Goal: Information Seeking & Learning: Learn about a topic

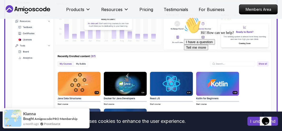
scroll to position [237, 0]
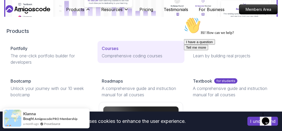
click at [106, 51] on p "Courses" at bounding box center [110, 48] width 17 height 6
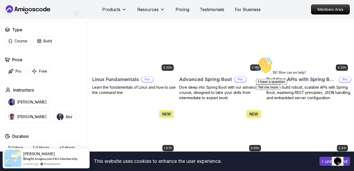
scroll to position [158, 0]
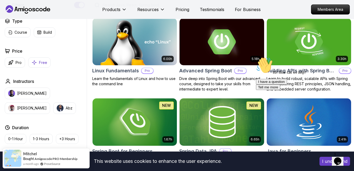
click at [37, 61] on button "Free" at bounding box center [39, 62] width 22 height 10
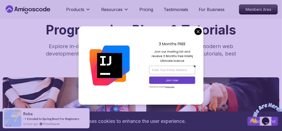
scroll to position [26, 0]
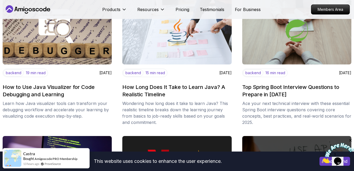
scroll to position [284, 0]
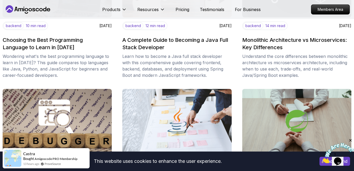
click at [282, 131] on icon "Close" at bounding box center [350, 140] width 5 height 5
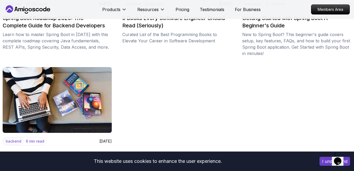
scroll to position [732, 0]
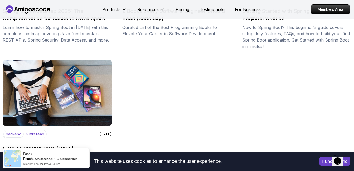
click at [282, 131] on button "I understand" at bounding box center [334, 161] width 31 height 9
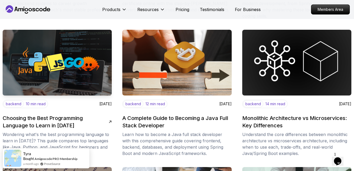
scroll to position [232, 0]
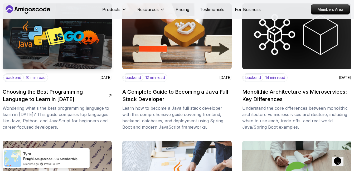
click at [108, 95] on icon at bounding box center [110, 96] width 4 height 4
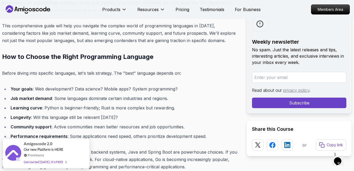
scroll to position [316, 0]
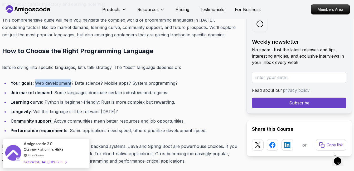
drag, startPoint x: 34, startPoint y: 82, endPoint x: 70, endPoint y: 83, distance: 36.1
click at [70, 83] on li "Your goals : Web development? Data science? Mobile apps? System programming?" at bounding box center [123, 83] width 229 height 7
drag, startPoint x: 70, startPoint y: 83, endPoint x: 64, endPoint y: 77, distance: 9.1
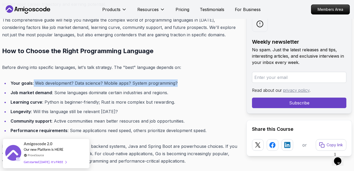
drag, startPoint x: 33, startPoint y: 81, endPoint x: 177, endPoint y: 83, distance: 143.3
click at [177, 83] on li "Your goals : Web development? Data science? Mobile apps? System programming?" at bounding box center [123, 83] width 229 height 7
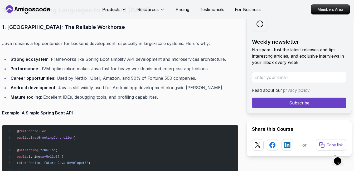
scroll to position [474, 0]
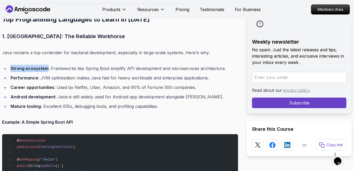
drag, startPoint x: 47, startPoint y: 70, endPoint x: 9, endPoint y: 69, distance: 37.9
click at [9, 69] on li "Strong ecosystem : Frameworks like Spring Boot simplify API development and mic…" at bounding box center [123, 68] width 229 height 7
drag, startPoint x: 9, startPoint y: 69, endPoint x: 103, endPoint y: 44, distance: 97.0
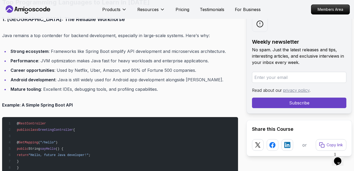
scroll to position [501, 0]
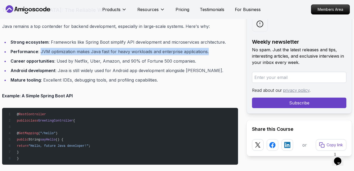
drag, startPoint x: 40, startPoint y: 52, endPoint x: 208, endPoint y: 53, distance: 168.3
click at [208, 53] on li "Performance : JVM optimization makes Java fast for heavy workloads and enterpri…" at bounding box center [123, 51] width 229 height 7
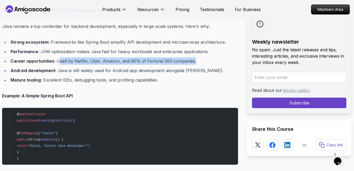
drag, startPoint x: 57, startPoint y: 62, endPoint x: 192, endPoint y: 59, distance: 134.7
click at [192, 59] on li "Career opportunities : Used by Netflix, Uber, Amazon, and 90% of Fortune 500 co…" at bounding box center [123, 60] width 229 height 7
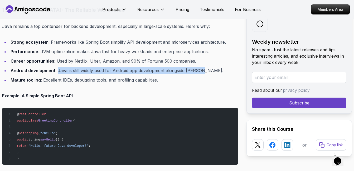
drag, startPoint x: 58, startPoint y: 70, endPoint x: 199, endPoint y: 68, distance: 141.2
click at [199, 68] on li "Android development : Java is still widely used for Android app development alo…" at bounding box center [123, 70] width 229 height 7
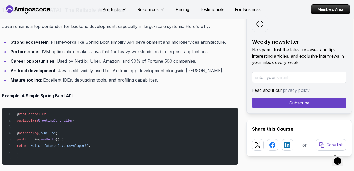
click at [41, 80] on li "Mature tooling : Excellent IDEs, debugging tools, and profiling capabilities." at bounding box center [123, 79] width 229 height 7
drag, startPoint x: 41, startPoint y: 80, endPoint x: 70, endPoint y: 82, distance: 29.1
click at [70, 82] on li "Mature tooling : Excellent IDEs, debugging tools, and profiling capabilities." at bounding box center [123, 79] width 229 height 7
drag, startPoint x: 70, startPoint y: 82, endPoint x: 87, endPoint y: 93, distance: 19.6
click at [87, 93] on p "Example: A Simple Spring Boot API" at bounding box center [120, 95] width 236 height 7
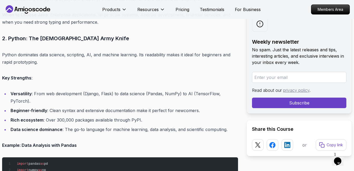
scroll to position [790, 0]
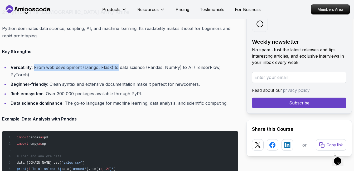
drag, startPoint x: 34, startPoint y: 68, endPoint x: 116, endPoint y: 67, distance: 82.5
click at [116, 67] on li "Versatility : From web development (Django, Flask) to data science (Pandas, Num…" at bounding box center [123, 71] width 229 height 15
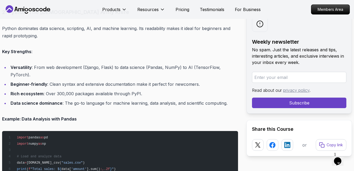
drag, startPoint x: 116, startPoint y: 67, endPoint x: 166, endPoint y: 57, distance: 50.9
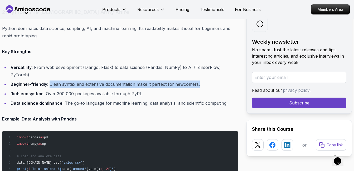
drag, startPoint x: 50, startPoint y: 76, endPoint x: 200, endPoint y: 80, distance: 149.9
click at [200, 81] on li "Beginner-friendly : Clean syntax and extensive documentation make it perfect fo…" at bounding box center [123, 84] width 229 height 7
drag, startPoint x: 200, startPoint y: 80, endPoint x: 167, endPoint y: 76, distance: 32.7
click at [167, 81] on li "Beginner-friendly : Clean syntax and extensive documentation make it perfect fo…" at bounding box center [123, 84] width 229 height 7
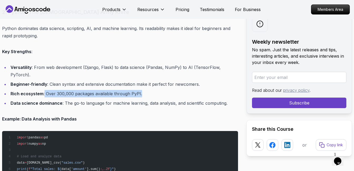
drag, startPoint x: 44, startPoint y: 86, endPoint x: 155, endPoint y: 83, distance: 111.5
click at [155, 90] on li "Rich ecosystem : Over 300,000 packages available through PyPI." at bounding box center [123, 93] width 229 height 7
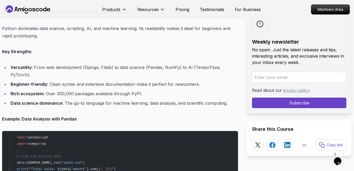
drag, startPoint x: 155, startPoint y: 83, endPoint x: 125, endPoint y: 105, distance: 37.5
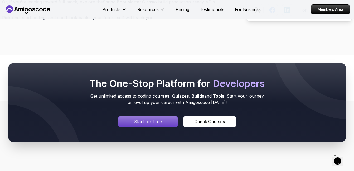
scroll to position [2845, 0]
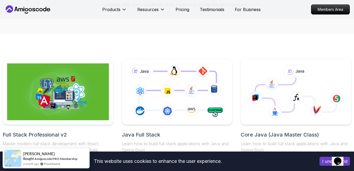
scroll to position [53, 0]
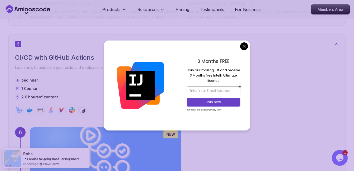
scroll to position [1449, 0]
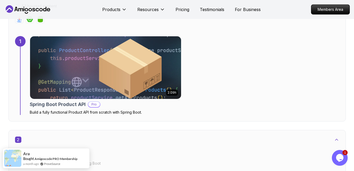
scroll to position [355, 0]
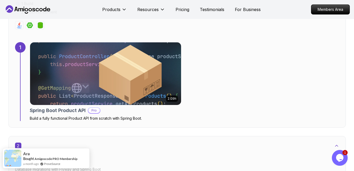
click at [100, 87] on img at bounding box center [105, 74] width 159 height 66
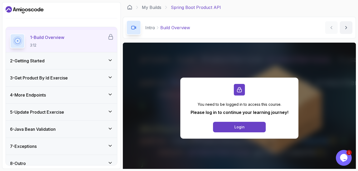
scroll to position [21, 0]
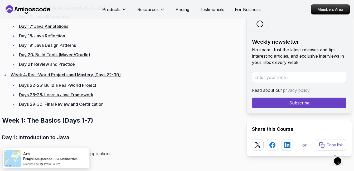
scroll to position [501, 0]
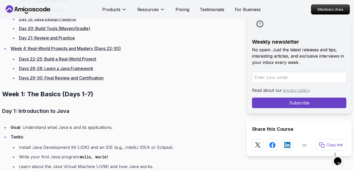
click at [68, 69] on link "Days 26-28: Learn a Java Framework" at bounding box center [56, 68] width 74 height 5
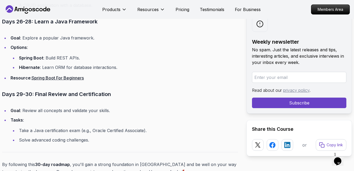
scroll to position [2245, 0]
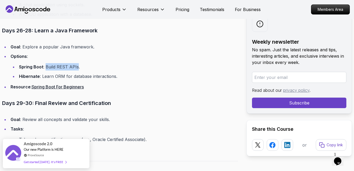
drag, startPoint x: 46, startPoint y: 67, endPoint x: 77, endPoint y: 67, distance: 31.6
click at [77, 67] on li "Spring Boot : Build REST APIs." at bounding box center [127, 66] width 220 height 7
drag, startPoint x: 77, startPoint y: 67, endPoint x: 52, endPoint y: 80, distance: 28.5
click at [52, 80] on li "Hibernate : Learn ORM for database interactions." at bounding box center [127, 76] width 220 height 7
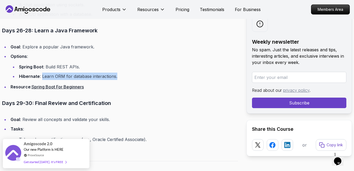
drag, startPoint x: 42, startPoint y: 77, endPoint x: 116, endPoint y: 74, distance: 73.8
click at [116, 74] on li "Hibernate : Learn ORM for database interactions." at bounding box center [127, 76] width 220 height 7
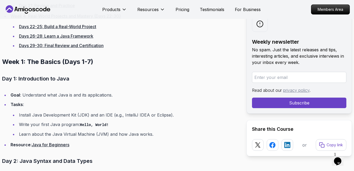
scroll to position [507, 0]
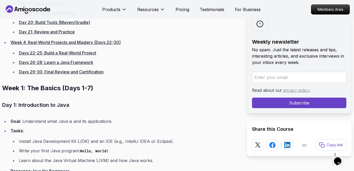
click at [68, 71] on link "Days 29-30: Final Review and Certification" at bounding box center [61, 71] width 85 height 5
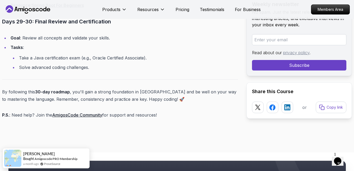
scroll to position [2318, 0]
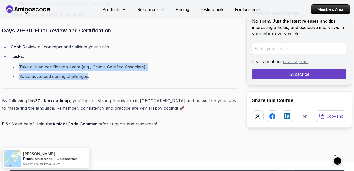
drag, startPoint x: 88, startPoint y: 78, endPoint x: 17, endPoint y: 67, distance: 72.2
click at [17, 67] on ul "Take a Java certification exam (e.g., Oracle Certified Associate). Solve advanc…" at bounding box center [124, 71] width 227 height 17
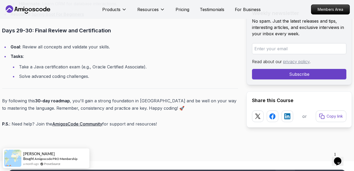
drag, startPoint x: 17, startPoint y: 67, endPoint x: 59, endPoint y: 56, distance: 43.7
click at [59, 56] on li "Tasks : Take a Java certification exam (e.g., Oracle Certified Associate). Solv…" at bounding box center [123, 66] width 229 height 27
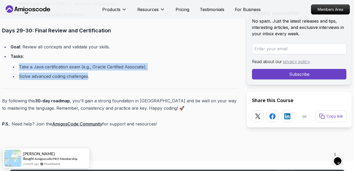
drag, startPoint x: 88, startPoint y: 77, endPoint x: 19, endPoint y: 65, distance: 69.7
click at [19, 65] on ul "Take a Java certification exam (e.g., Oracle Certified Associate). Solve advanc…" at bounding box center [124, 71] width 227 height 17
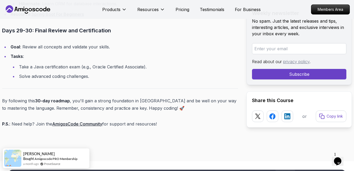
drag, startPoint x: 19, startPoint y: 65, endPoint x: 67, endPoint y: 56, distance: 48.6
click at [67, 56] on li "Tasks : Take a Java certification exam (e.g., Oracle Certified Associate). Solv…" at bounding box center [123, 66] width 229 height 27
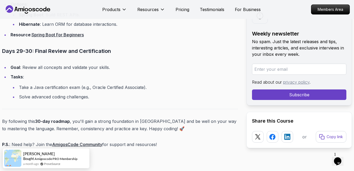
scroll to position [2292, 0]
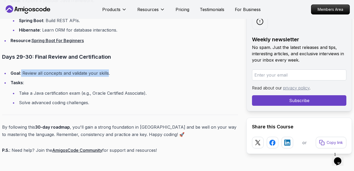
drag, startPoint x: 21, startPoint y: 73, endPoint x: 108, endPoint y: 76, distance: 87.0
click at [108, 76] on li "Goal : Review all concepts and validate your skills." at bounding box center [123, 73] width 229 height 7
click at [49, 79] on li "Tasks : Take a Java certification exam (e.g., Oracle Certified Associate). Solv…" at bounding box center [123, 92] width 229 height 27
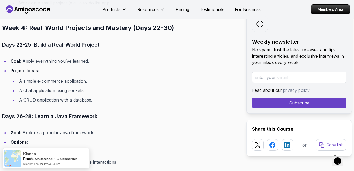
scroll to position [2160, 0]
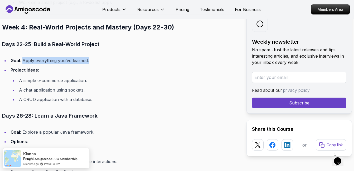
drag, startPoint x: 22, startPoint y: 60, endPoint x: 89, endPoint y: 63, distance: 66.7
click at [89, 63] on li "Goal : Apply everything you’ve learned." at bounding box center [123, 60] width 229 height 7
drag, startPoint x: 89, startPoint y: 63, endPoint x: 62, endPoint y: 65, distance: 26.7
click at [62, 65] on ul "Goal : Apply everything you’ve learned. Project Ideas : A simple e-commerce app…" at bounding box center [120, 80] width 236 height 46
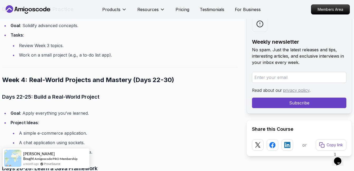
scroll to position [2081, 0]
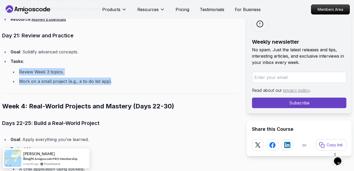
drag, startPoint x: 110, startPoint y: 81, endPoint x: 20, endPoint y: 73, distance: 89.9
click at [20, 73] on ul "Review Week 3 topics. Work on a small project (e.g., a to-do list app)." at bounding box center [124, 76] width 227 height 17
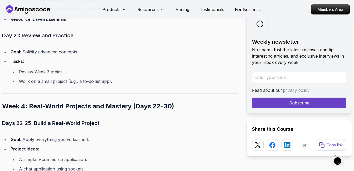
drag, startPoint x: 20, startPoint y: 73, endPoint x: 80, endPoint y: 63, distance: 60.4
click at [80, 63] on li "Tasks : Review Week 3 topics. Work on a small project (e.g., a to-do list app)." at bounding box center [123, 71] width 229 height 27
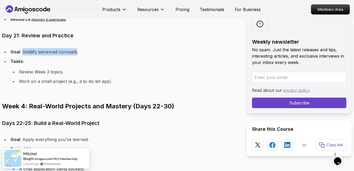
drag, startPoint x: 78, startPoint y: 52, endPoint x: 23, endPoint y: 53, distance: 55.3
click at [23, 53] on li "Goal : Solidify advanced concepts." at bounding box center [123, 51] width 229 height 7
click at [95, 52] on li "Goal : Solidify advanced concepts." at bounding box center [123, 51] width 229 height 7
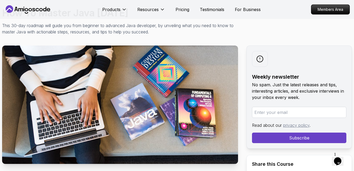
scroll to position [0, 0]
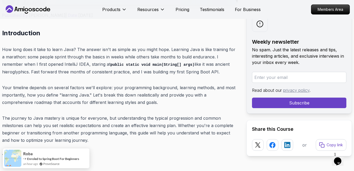
scroll to position [290, 0]
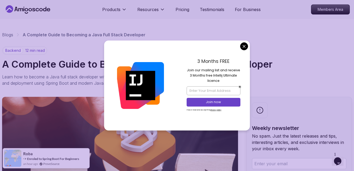
click at [249, 43] on div "3 Months FREE Join our mailing list and receive 3 Months free Intellij Ultimate…" at bounding box center [213, 86] width 73 height 90
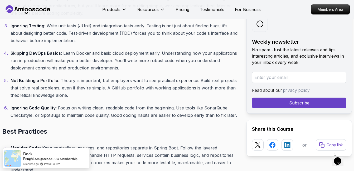
scroll to position [1897, 0]
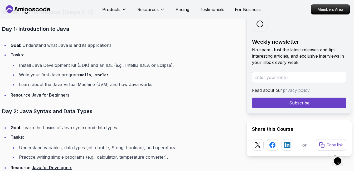
scroll to position [506, 0]
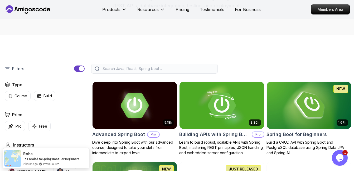
scroll to position [105, 0]
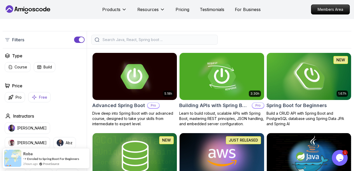
click at [34, 95] on icon "button" at bounding box center [34, 98] width 5 height 6
